Goal: Check status: Check status

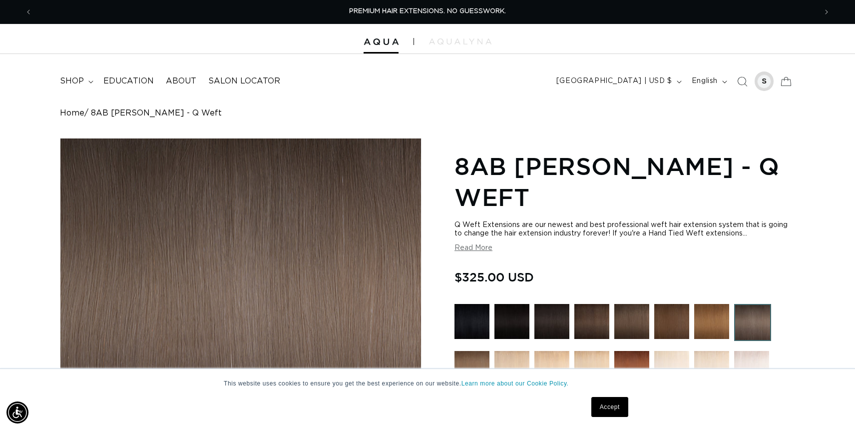
click at [769, 80] on div at bounding box center [764, 81] width 14 height 14
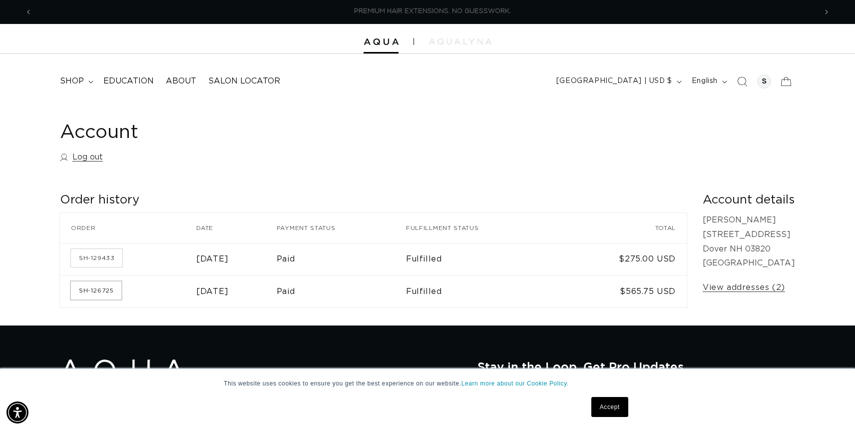
scroll to position [0, 784]
click at [93, 293] on link "SH-126725" at bounding box center [96, 290] width 50 height 18
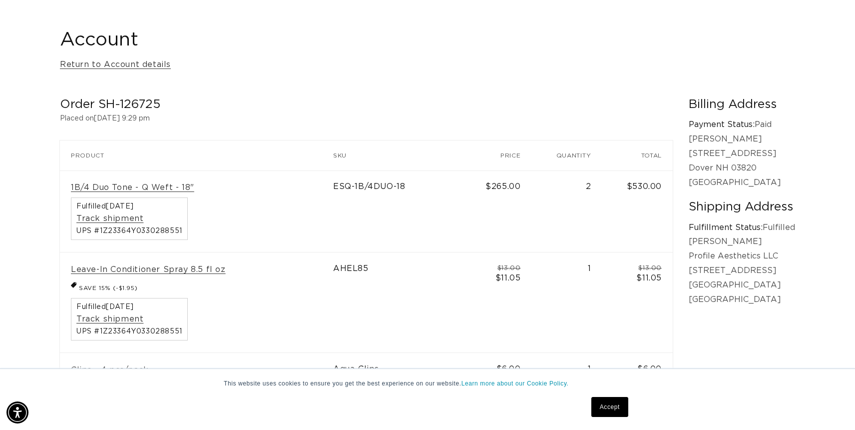
scroll to position [0, 784]
click at [126, 67] on link "Return to Account details" at bounding box center [115, 64] width 111 height 14
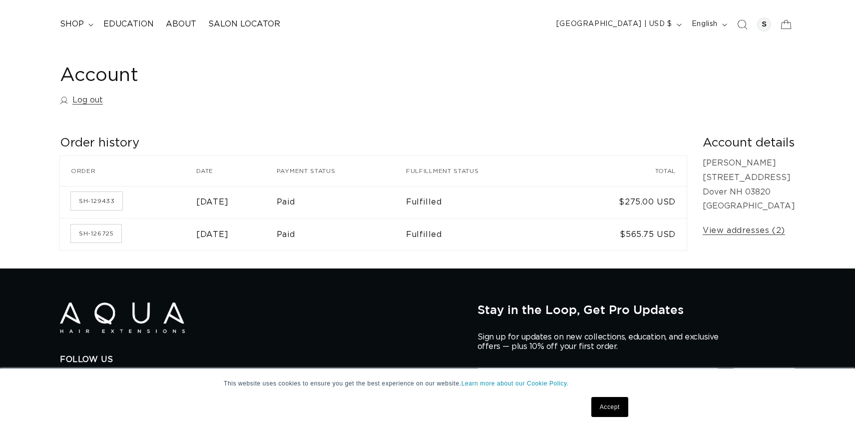
scroll to position [57, 0]
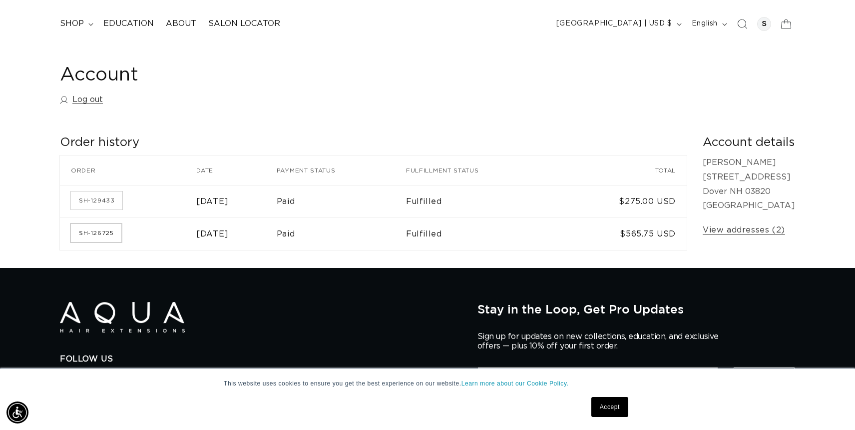
click at [102, 231] on link "SH-126725" at bounding box center [96, 233] width 50 height 18
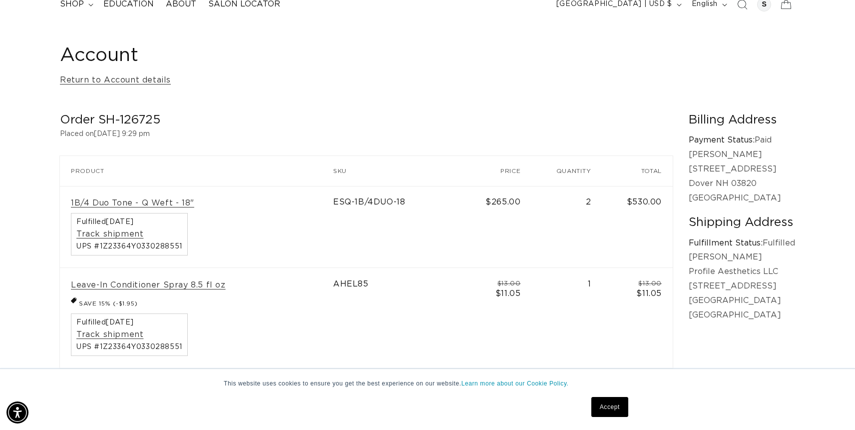
click at [314, 79] on div "Account Return to Account details" at bounding box center [427, 65] width 735 height 44
